Goal: Complete application form

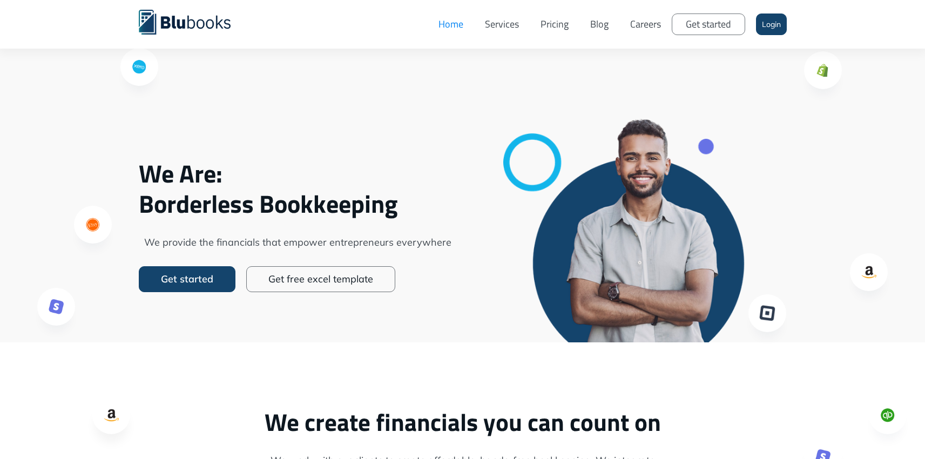
click at [548, 23] on link "Pricing" at bounding box center [554, 24] width 50 height 32
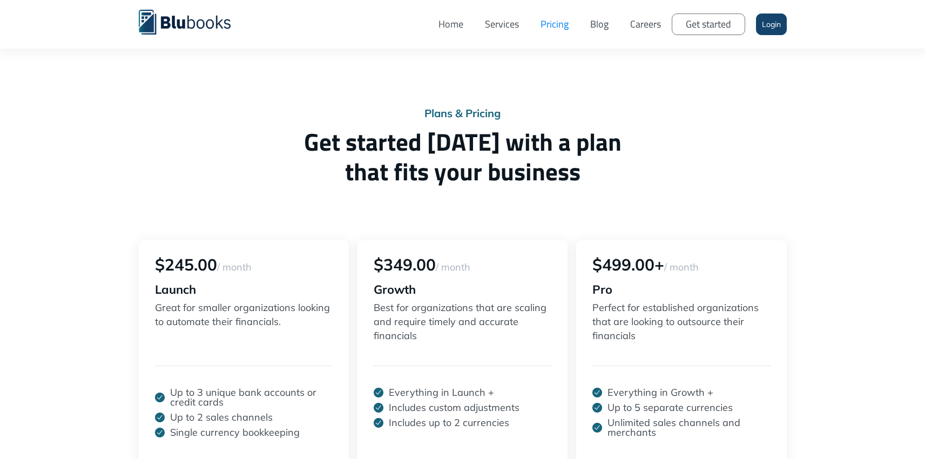
click at [723, 31] on link "Get started" at bounding box center [707, 24] width 73 height 22
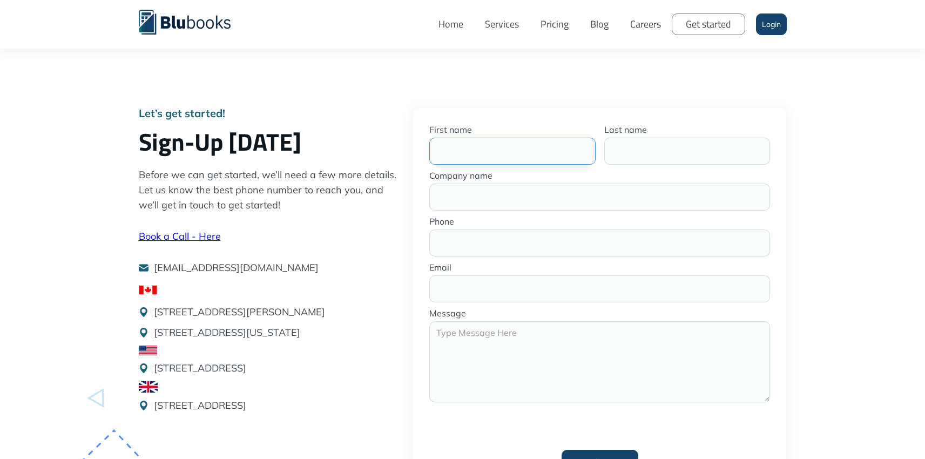
click at [487, 146] on input "First name" at bounding box center [512, 151] width 166 height 27
type input "Geordie"
click at [654, 154] on input "Last name" at bounding box center [687, 151] width 166 height 27
type input "Javaheriyar"
click at [568, 198] on input "Company name" at bounding box center [599, 197] width 341 height 27
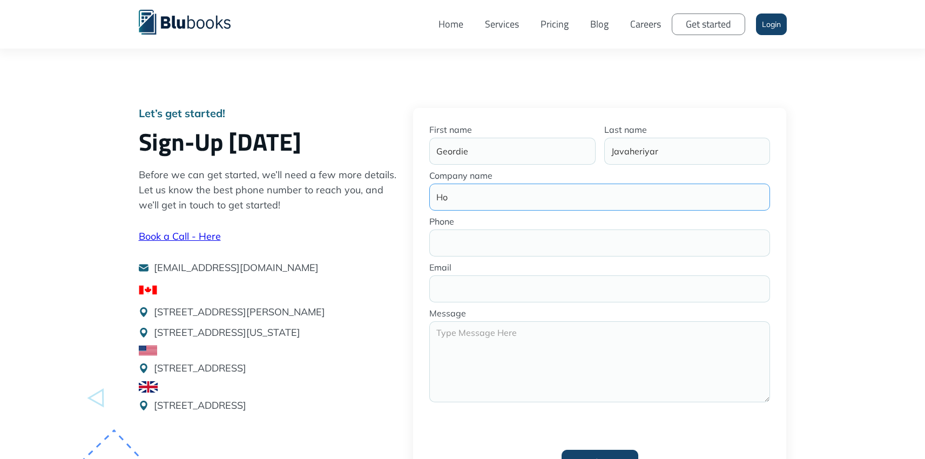
type input "H"
type input "Realtify Consulting Inc"
click at [540, 242] on input "Phone" at bounding box center [599, 242] width 341 height 27
type input "+17787514168"
click at [522, 283] on input "Email" at bounding box center [599, 288] width 341 height 27
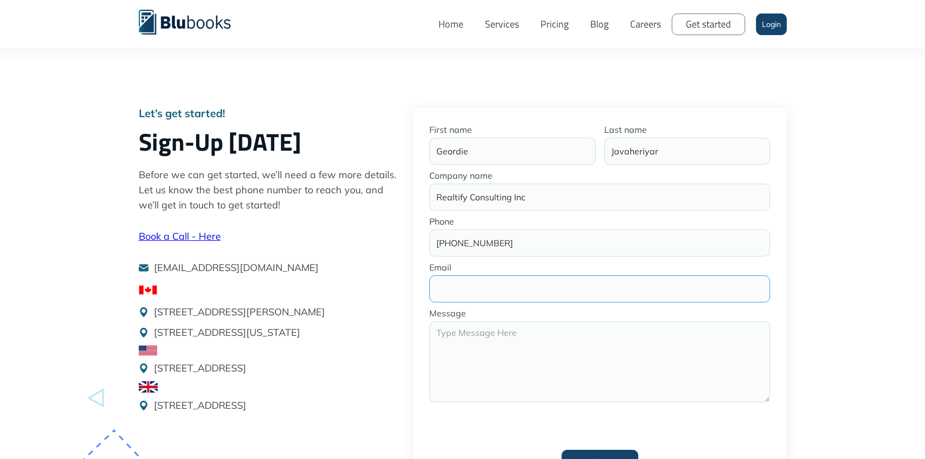
type input "info@tryhomelaunch.com"
click at [495, 341] on textarea "Get started" at bounding box center [599, 361] width 341 height 81
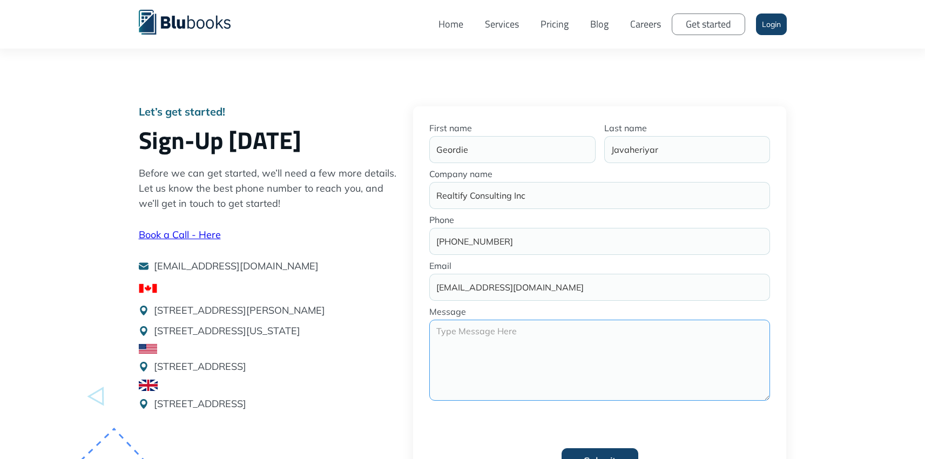
scroll to position [108, 0]
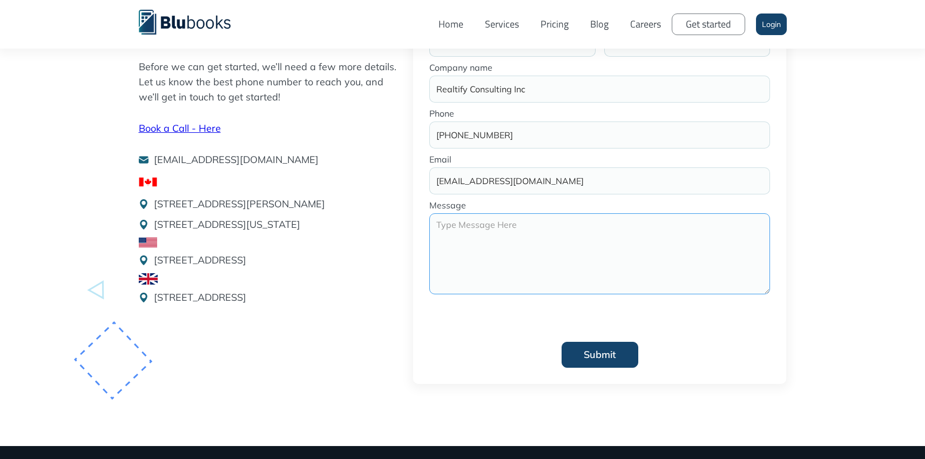
click at [531, 263] on textarea "Get started" at bounding box center [599, 253] width 341 height 81
type textarea "Looking for bookkeeping and help with filing tax."
click at [870, 241] on div "Let’s get started! Sign-Up Today Before we can get started, we’ll need a few mo…" at bounding box center [462, 169] width 925 height 554
click at [587, 357] on input "Submit" at bounding box center [599, 355] width 77 height 26
type input "Please wait..."
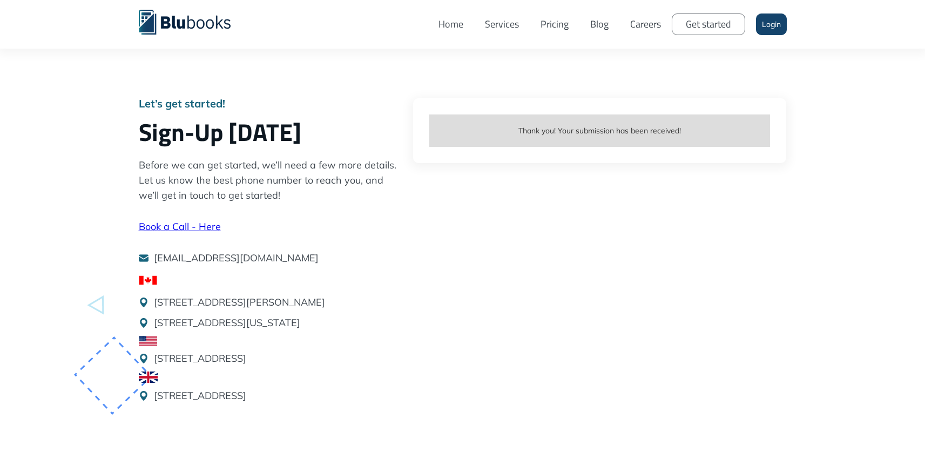
scroll to position [0, 0]
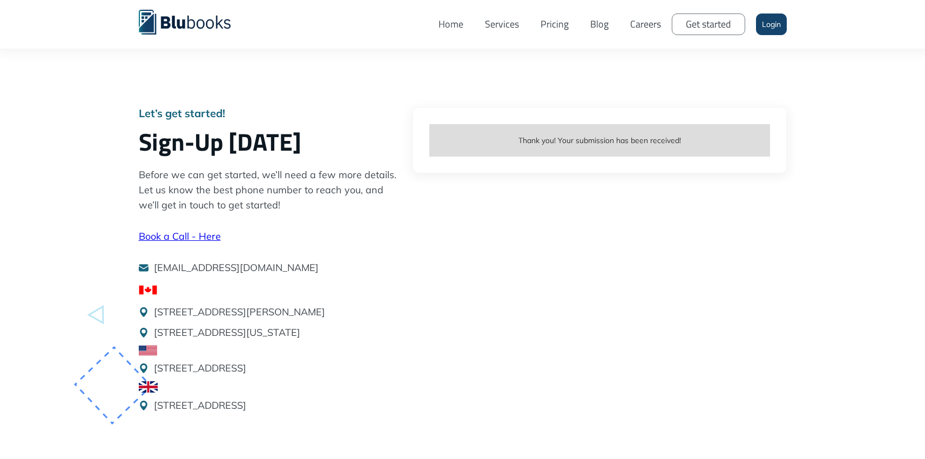
click at [201, 228] on div "Let’s get started! Sign-Up Today Before we can get started, we’ll need a few mo…" at bounding box center [270, 263] width 274 height 310
click at [201, 238] on link "Book a Call - Here" at bounding box center [180, 236] width 82 height 12
